Goal: Find contact information: Find contact information

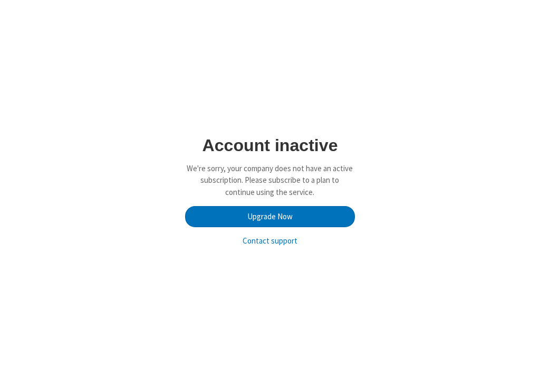
click at [408, 160] on div "Account inactive We're sorry, your company does not have an active subscription…" at bounding box center [270, 195] width 532 height 119
click at [313, 177] on p "We're sorry, your company does not have an active subscription. Please subscrib…" at bounding box center [269, 181] width 169 height 36
click at [296, 216] on link "Upgrade Now" at bounding box center [269, 216] width 169 height 21
click at [269, 239] on link "Contact support" at bounding box center [270, 240] width 55 height 10
